Goal: Navigation & Orientation: Find specific page/section

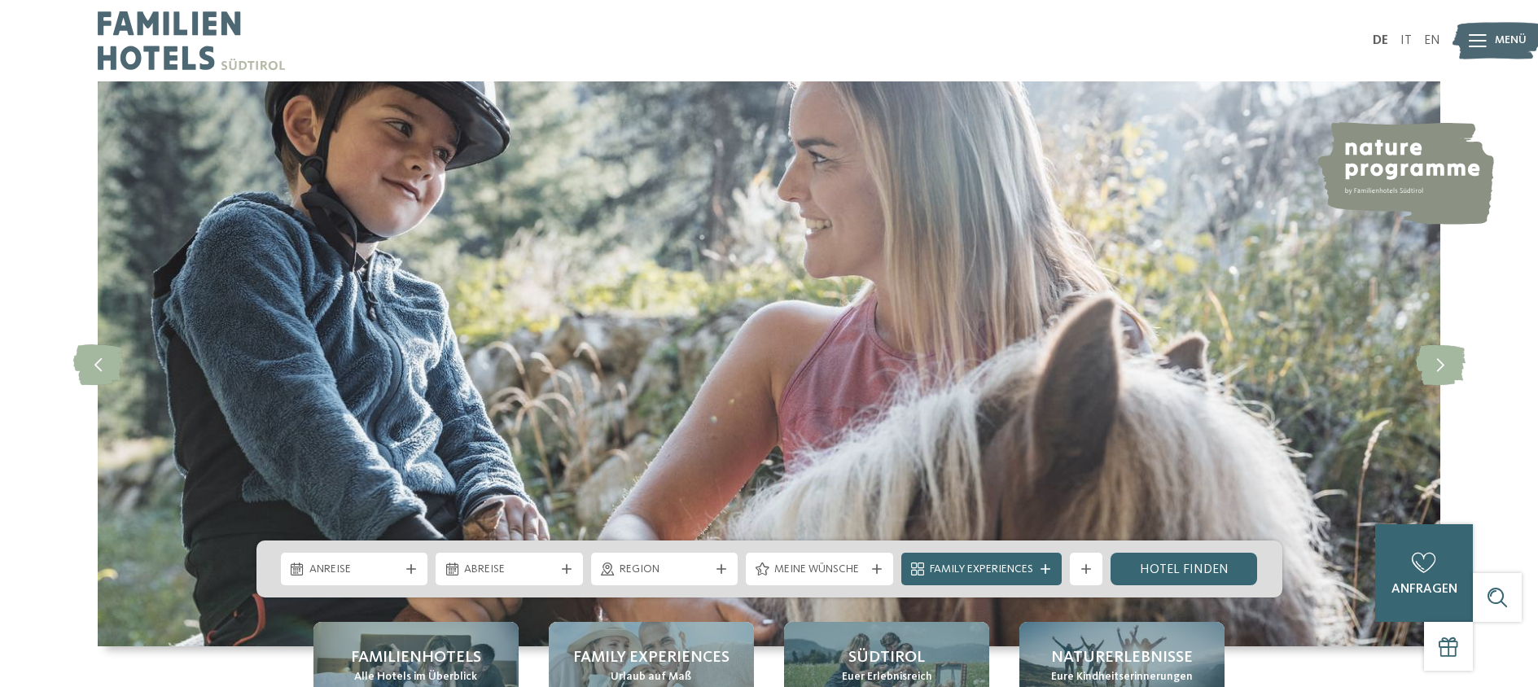
click at [1506, 49] on div "Menü" at bounding box center [1511, 40] width 32 height 41
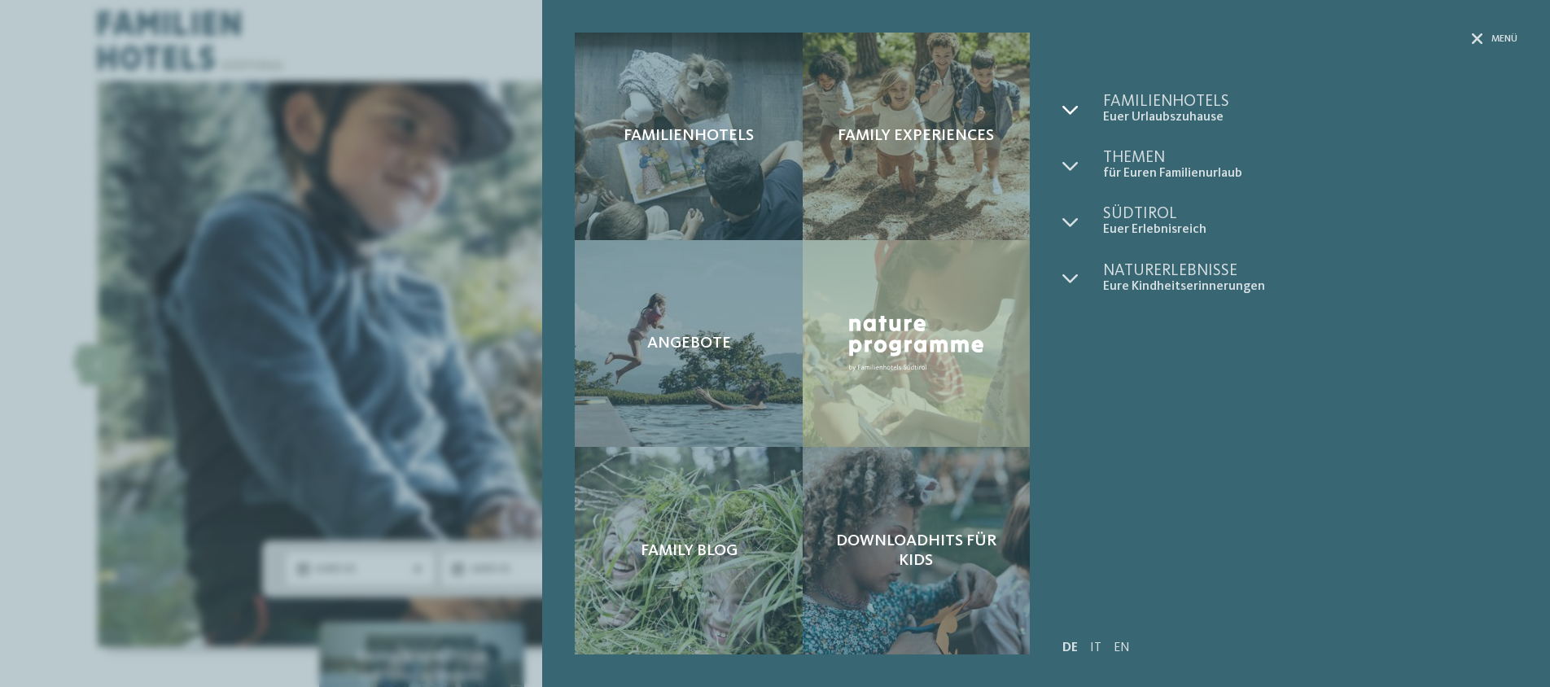
click at [1071, 110] on icon at bounding box center [1071, 110] width 16 height 16
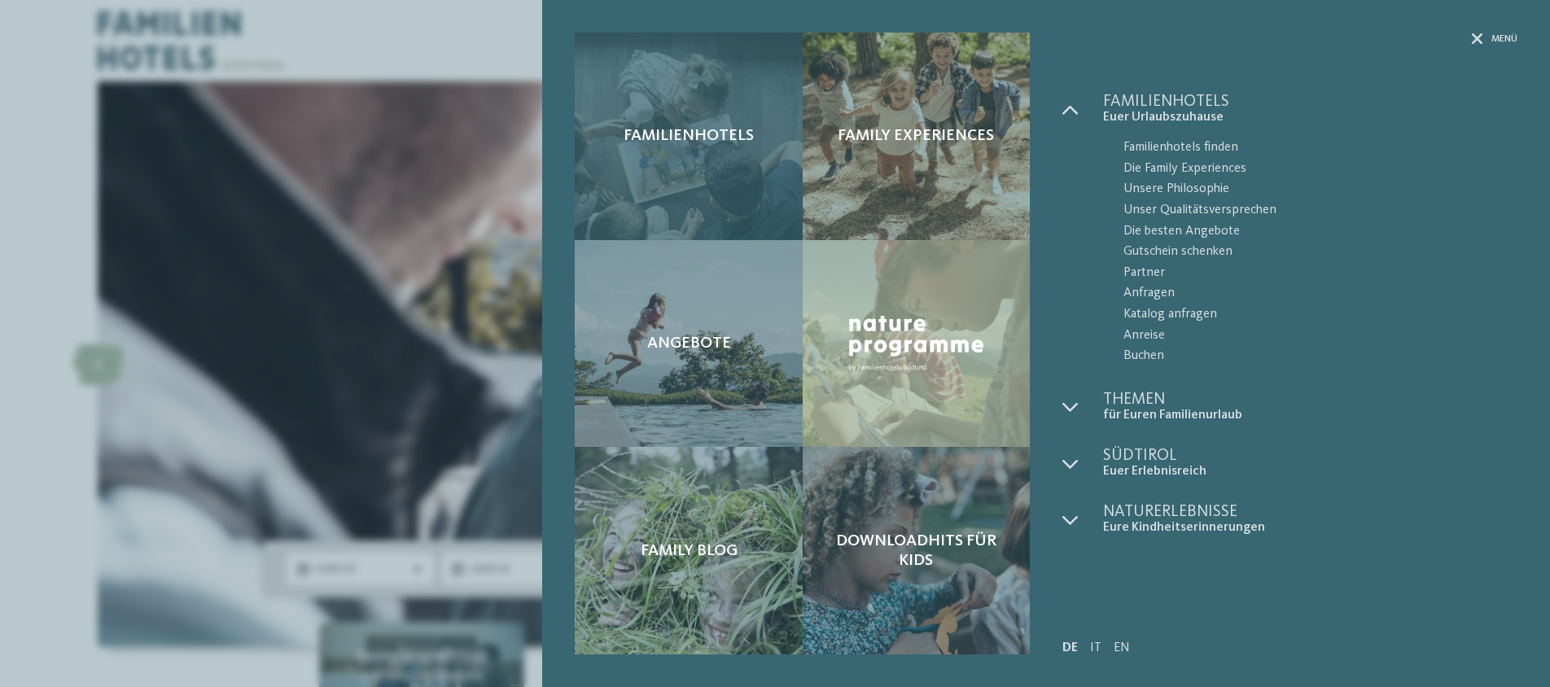
click at [726, 181] on div "Familienhotels" at bounding box center [688, 137] width 227 height 208
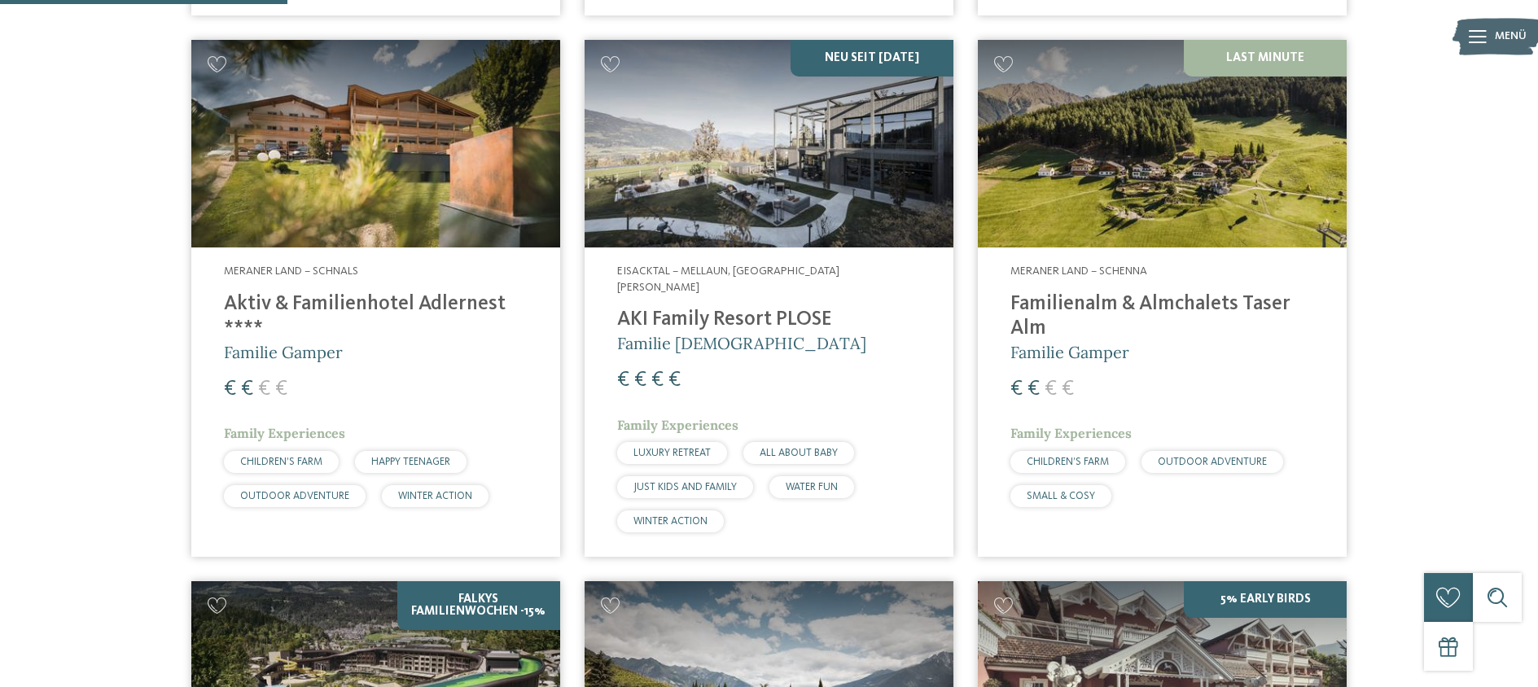
scroll to position [1161, 0]
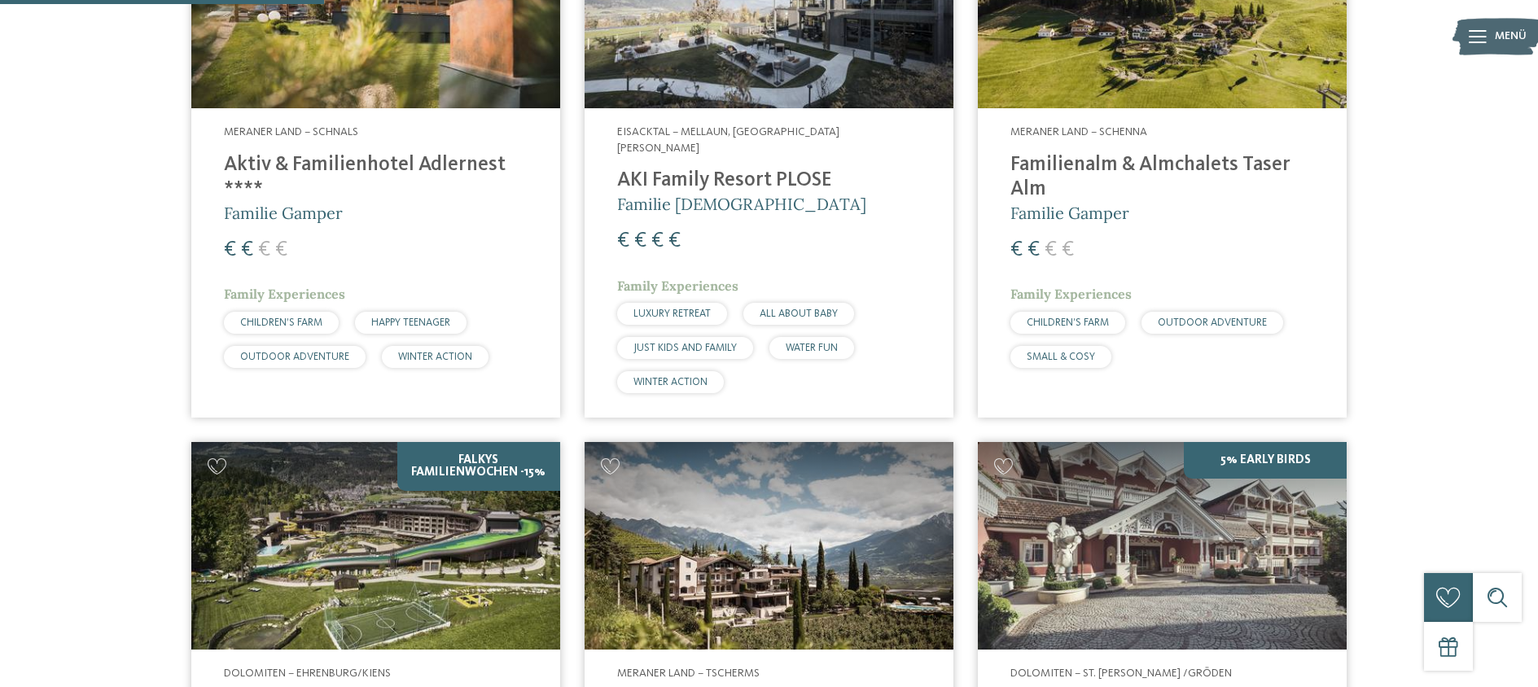
click at [466, 191] on h4 "Aktiv & Familienhotel Adlernest ****" at bounding box center [376, 177] width 304 height 49
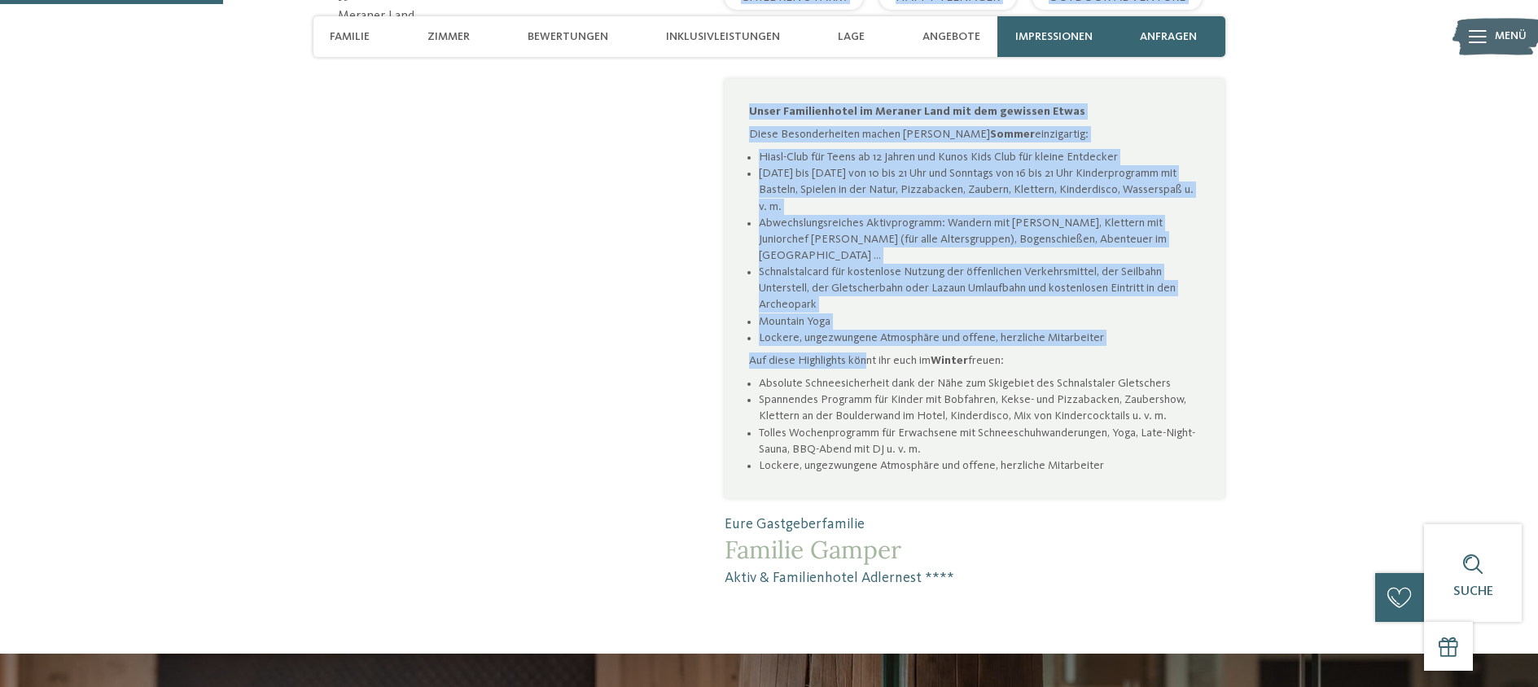
scroll to position [1098, 0]
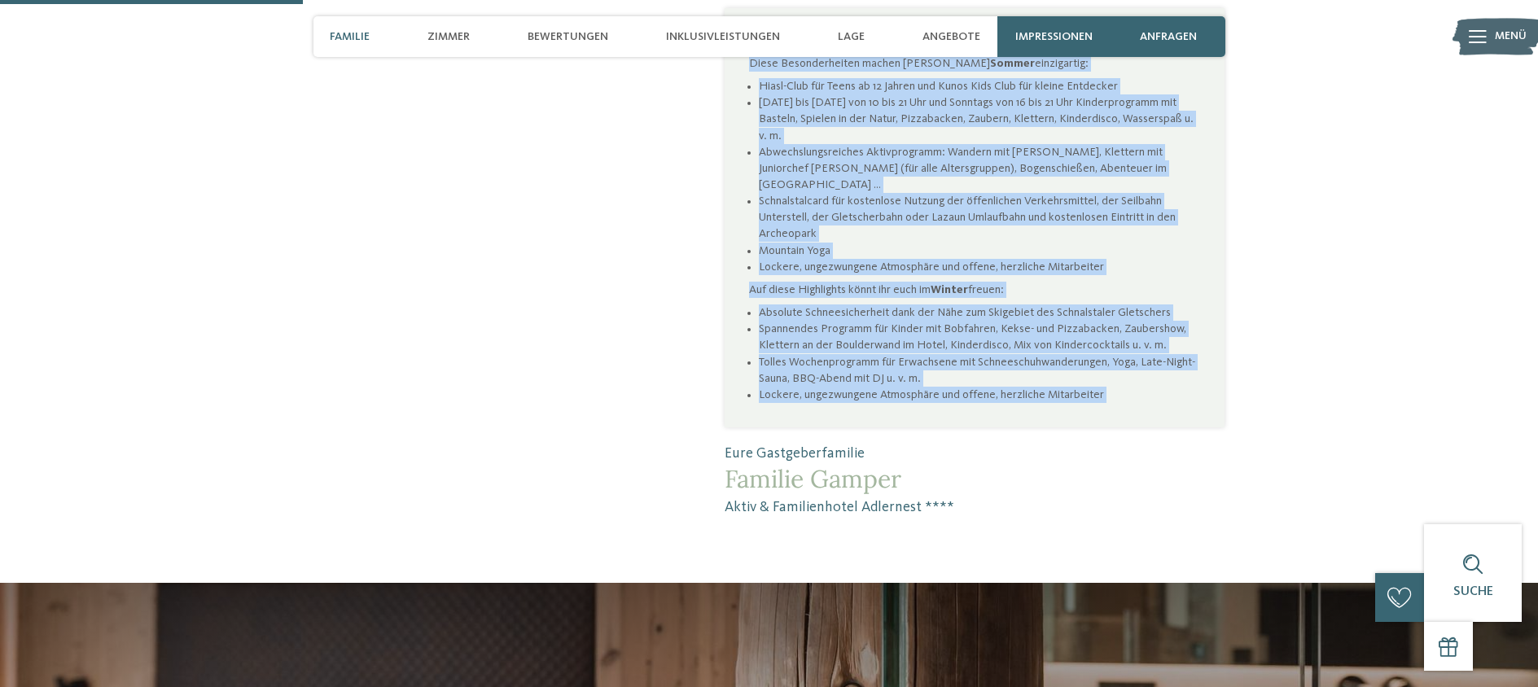
drag, startPoint x: 725, startPoint y: 209, endPoint x: 884, endPoint y: 436, distance: 277.0
click at [884, 436] on div "Aktiv & Familienhotel Adlernest: voller Action auf Ötzis Spuren Das [GEOGRAPHIC…" at bounding box center [975, 62] width 500 height 909
copy div "Lorem & Ipsumdolorsit Ametconse: adipis Elitse doe Tempo Incidi Utl Etdolorem a…"
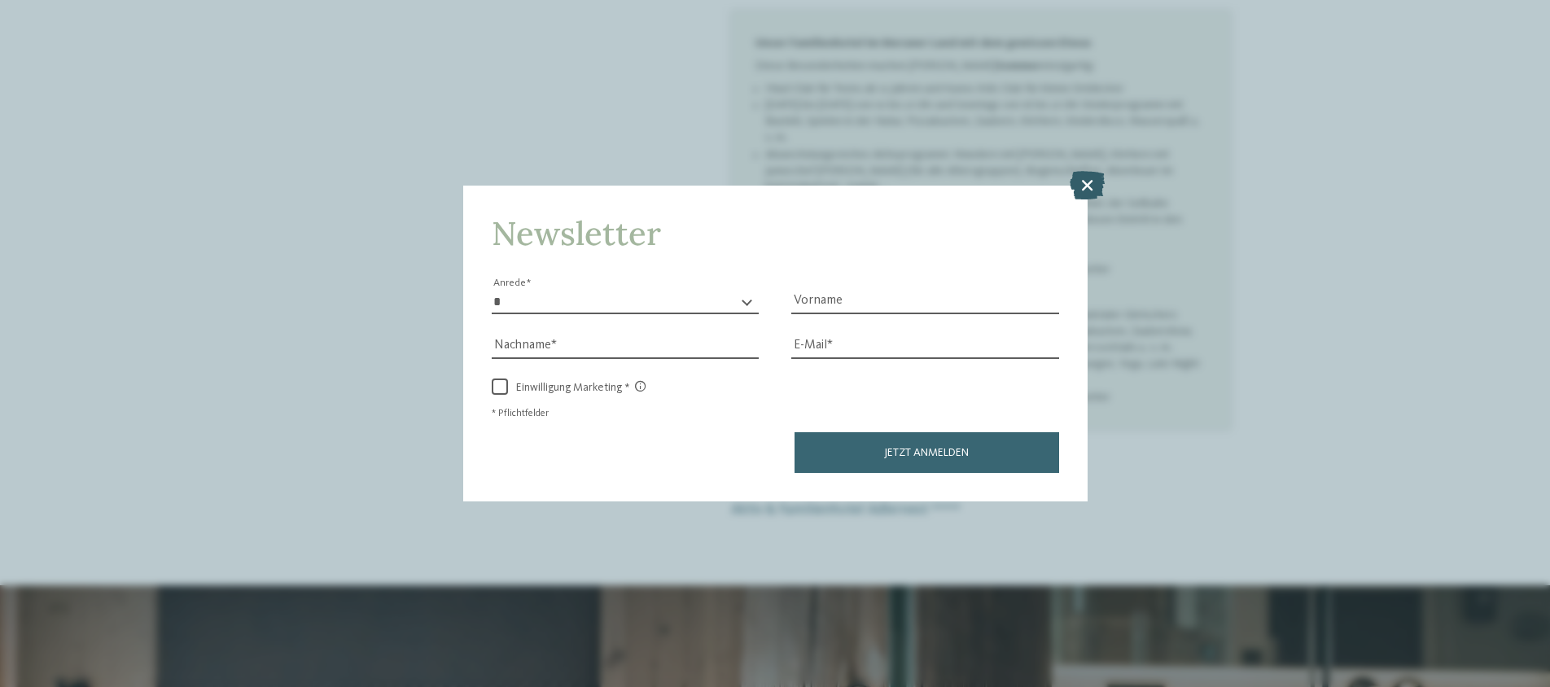
click at [1102, 188] on icon at bounding box center [1087, 184] width 35 height 28
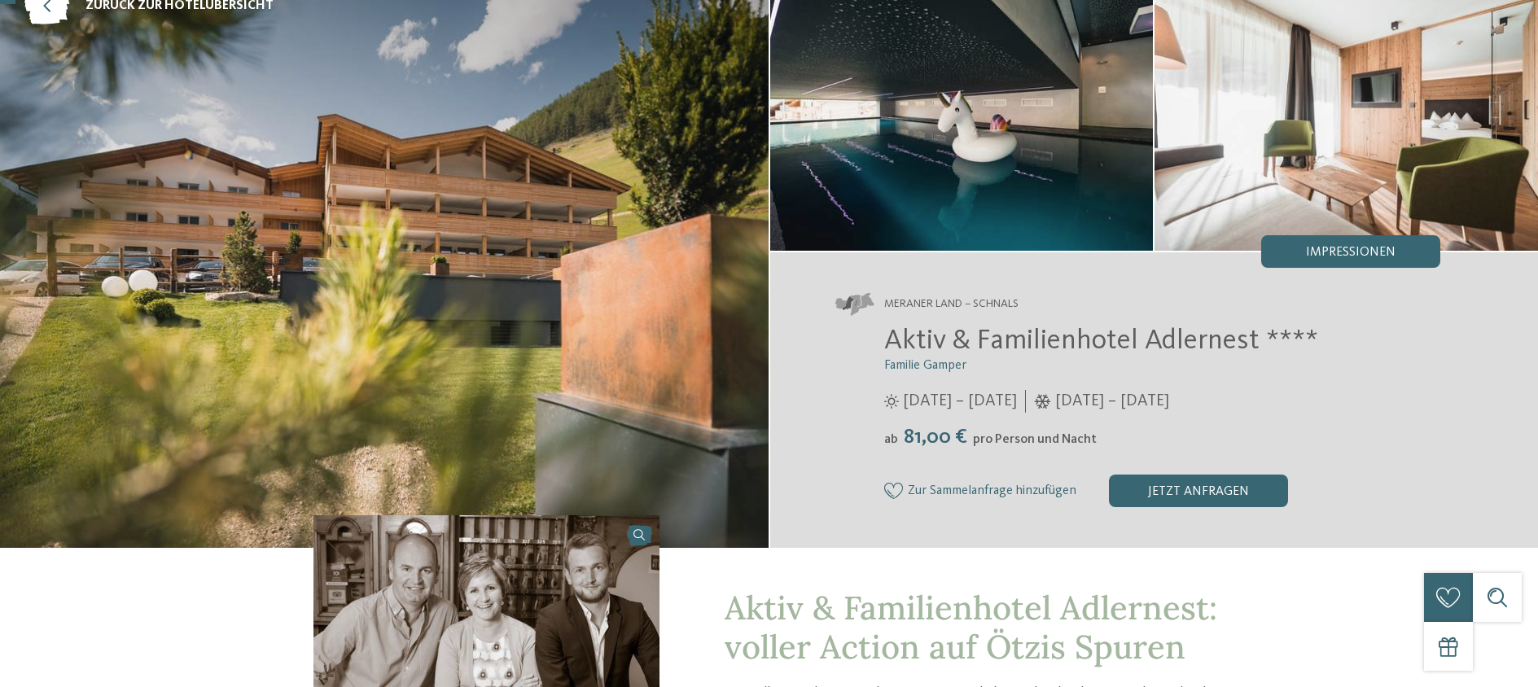
scroll to position [56, 0]
